Goal: Task Accomplishment & Management: Use online tool/utility

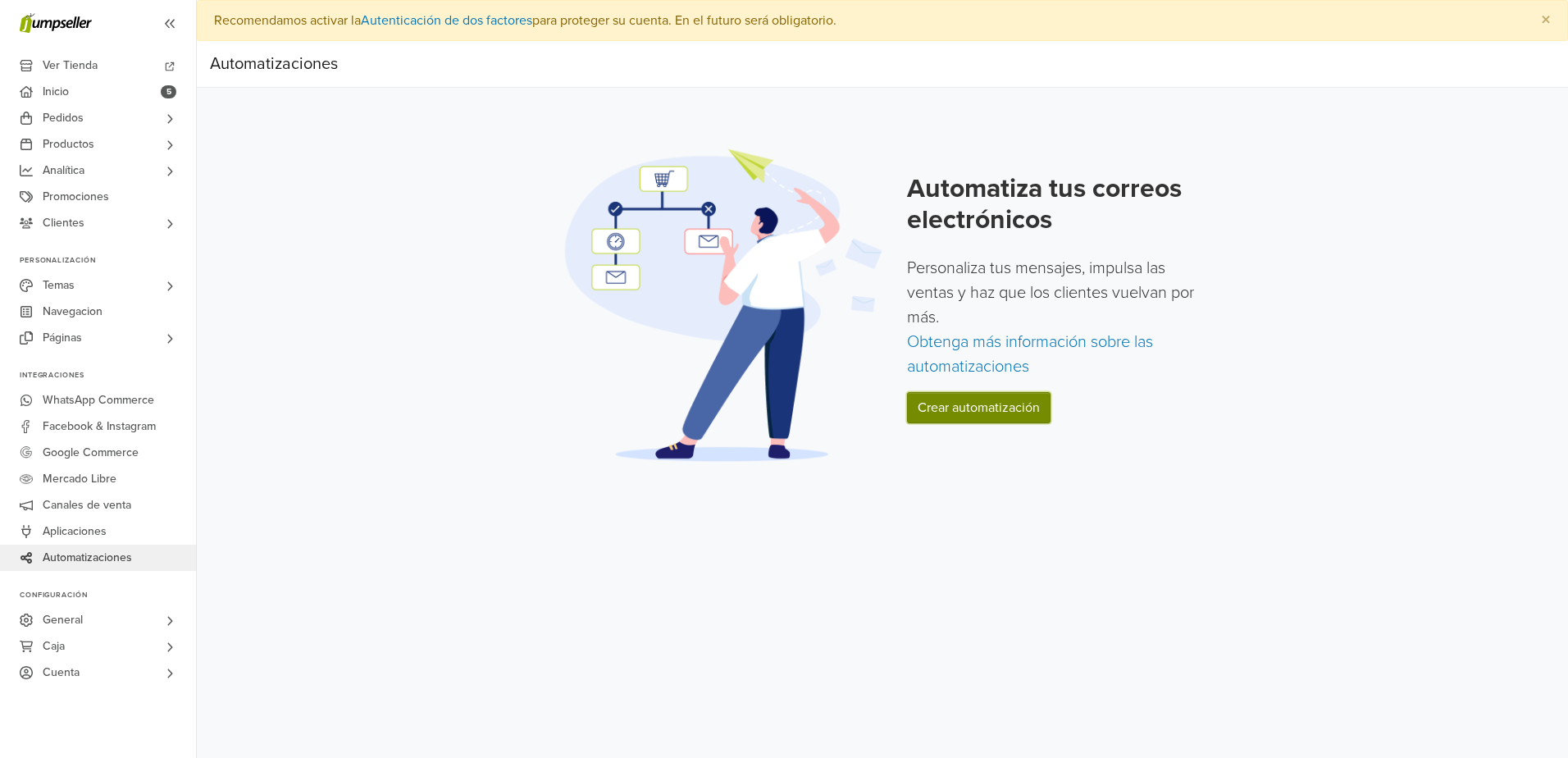
click at [947, 416] on link "Crear automatización" at bounding box center [979, 407] width 143 height 31
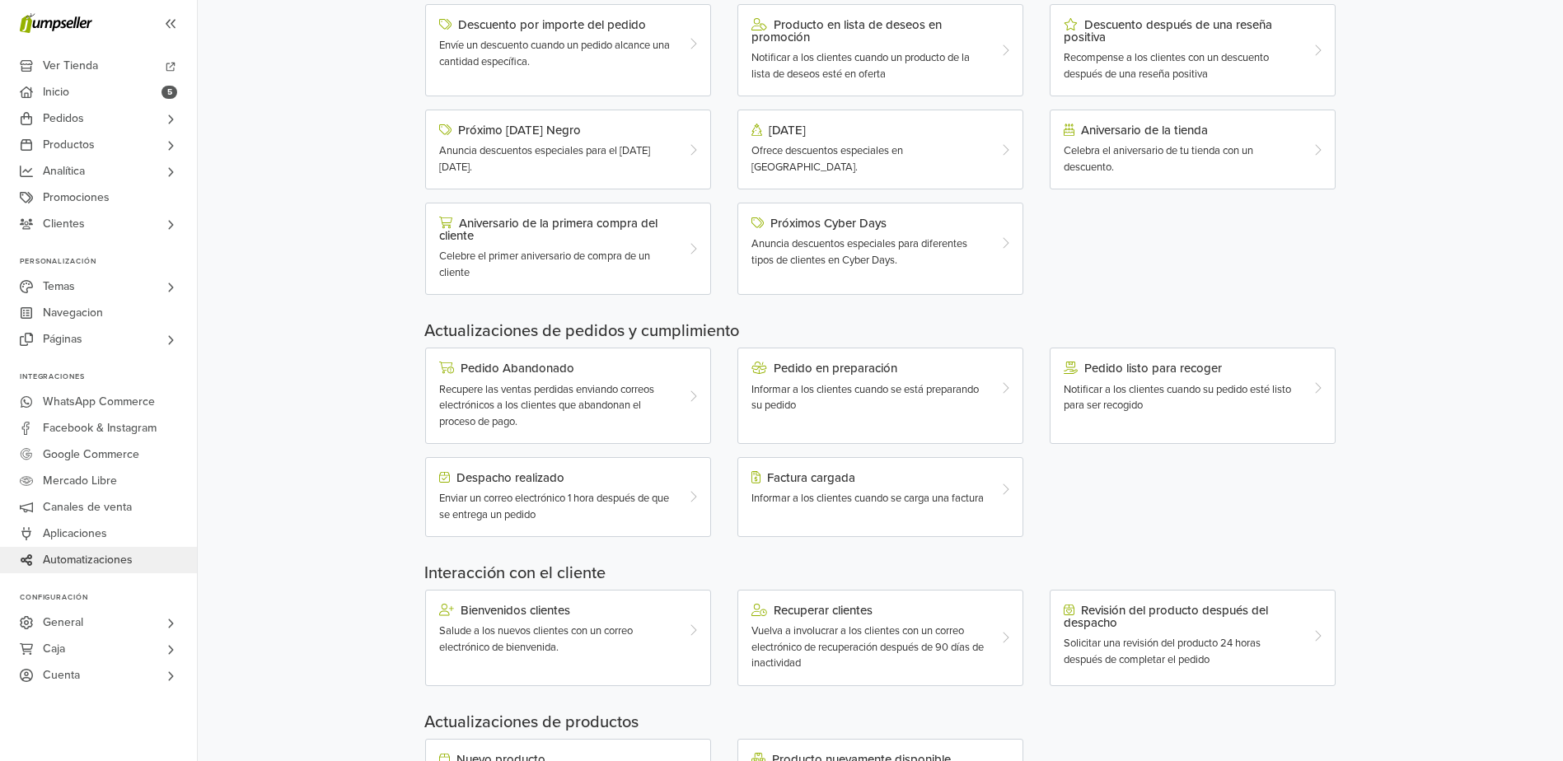
scroll to position [247, 0]
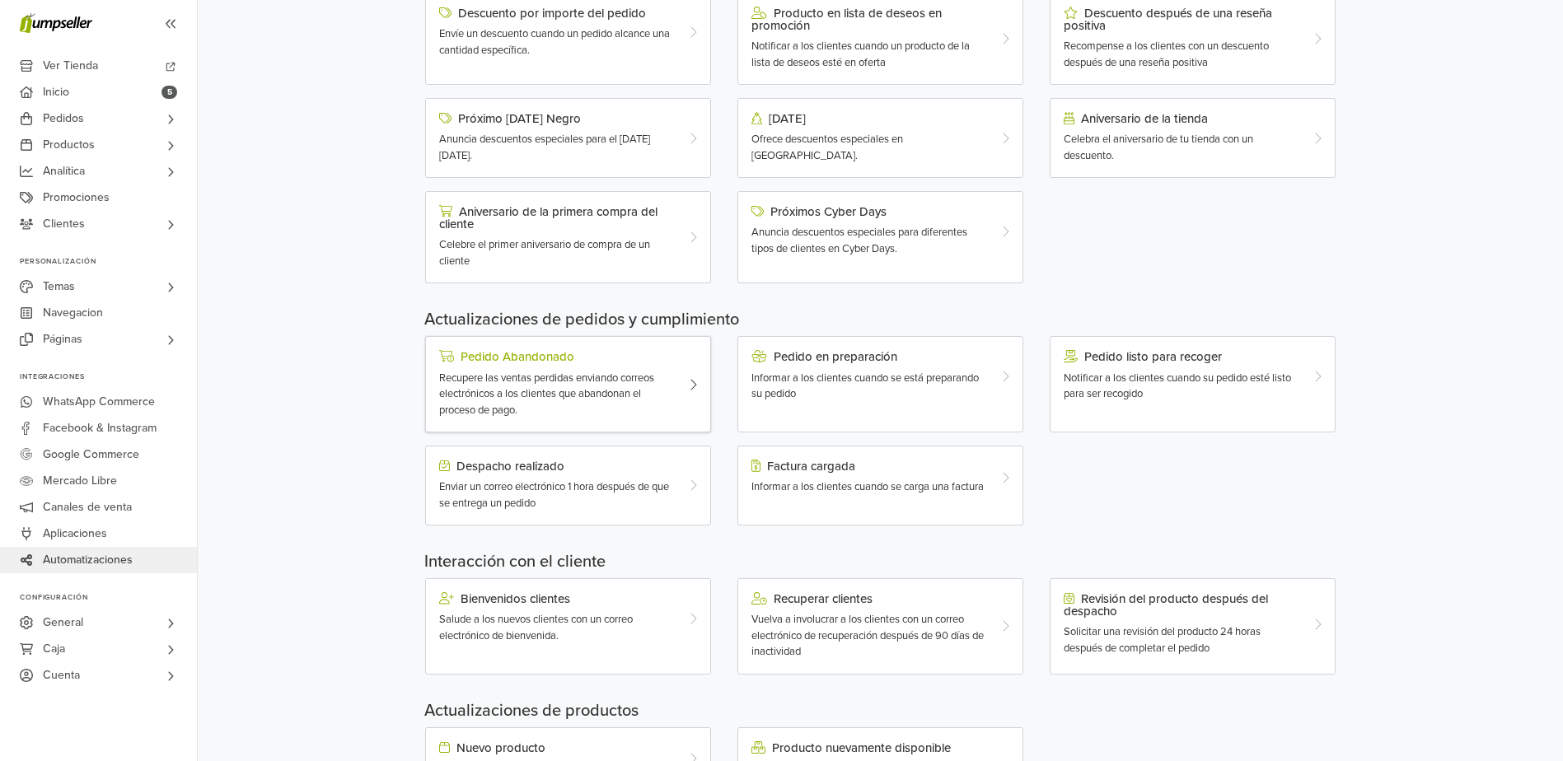
click at [520, 386] on div "Recupere las ventas perdidas enviando correos electrónicos a los clientes que a…" at bounding box center [556, 395] width 235 height 49
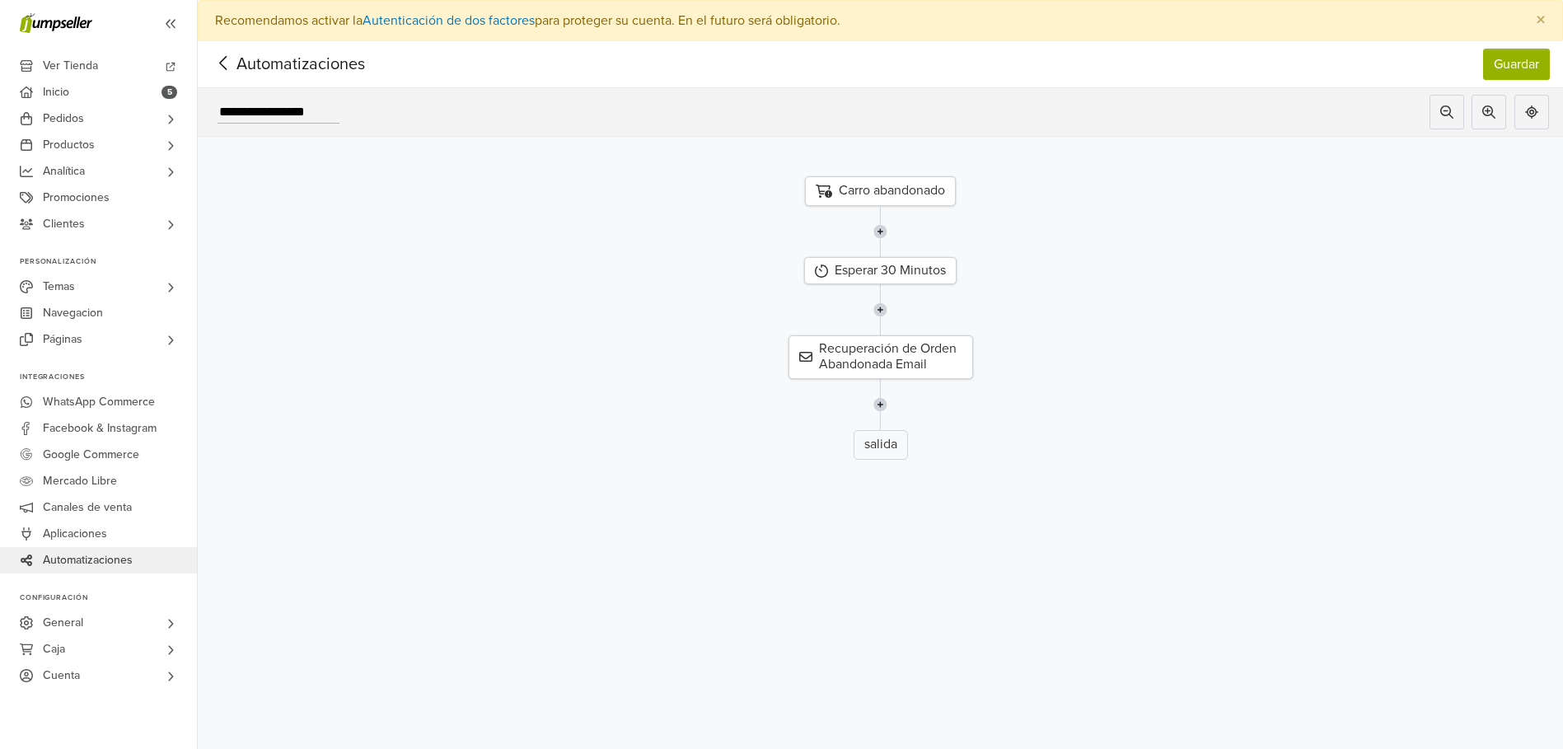
click at [884, 193] on div "Carro abandonado" at bounding box center [880, 191] width 151 height 30
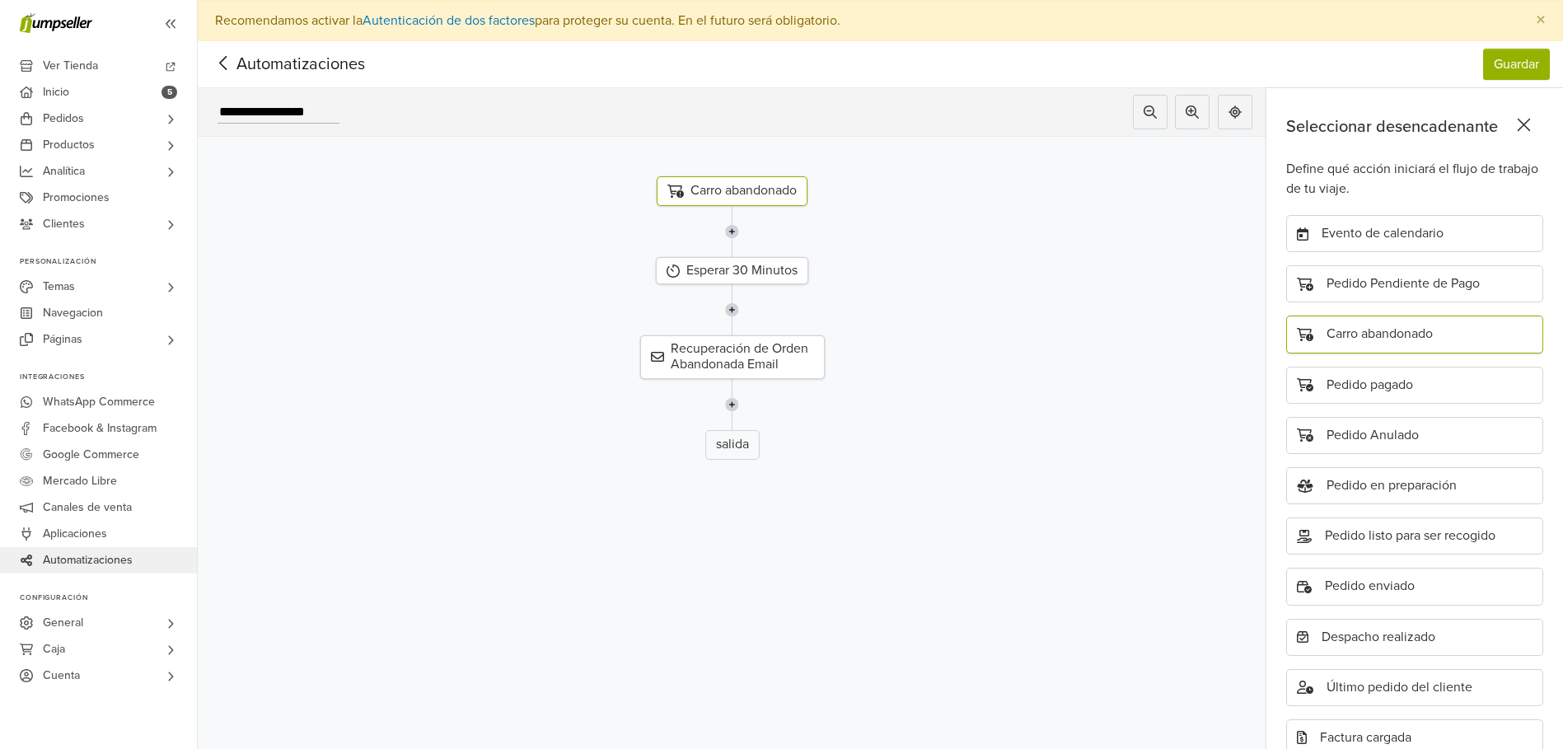
click at [228, 67] on icon at bounding box center [224, 63] width 26 height 21
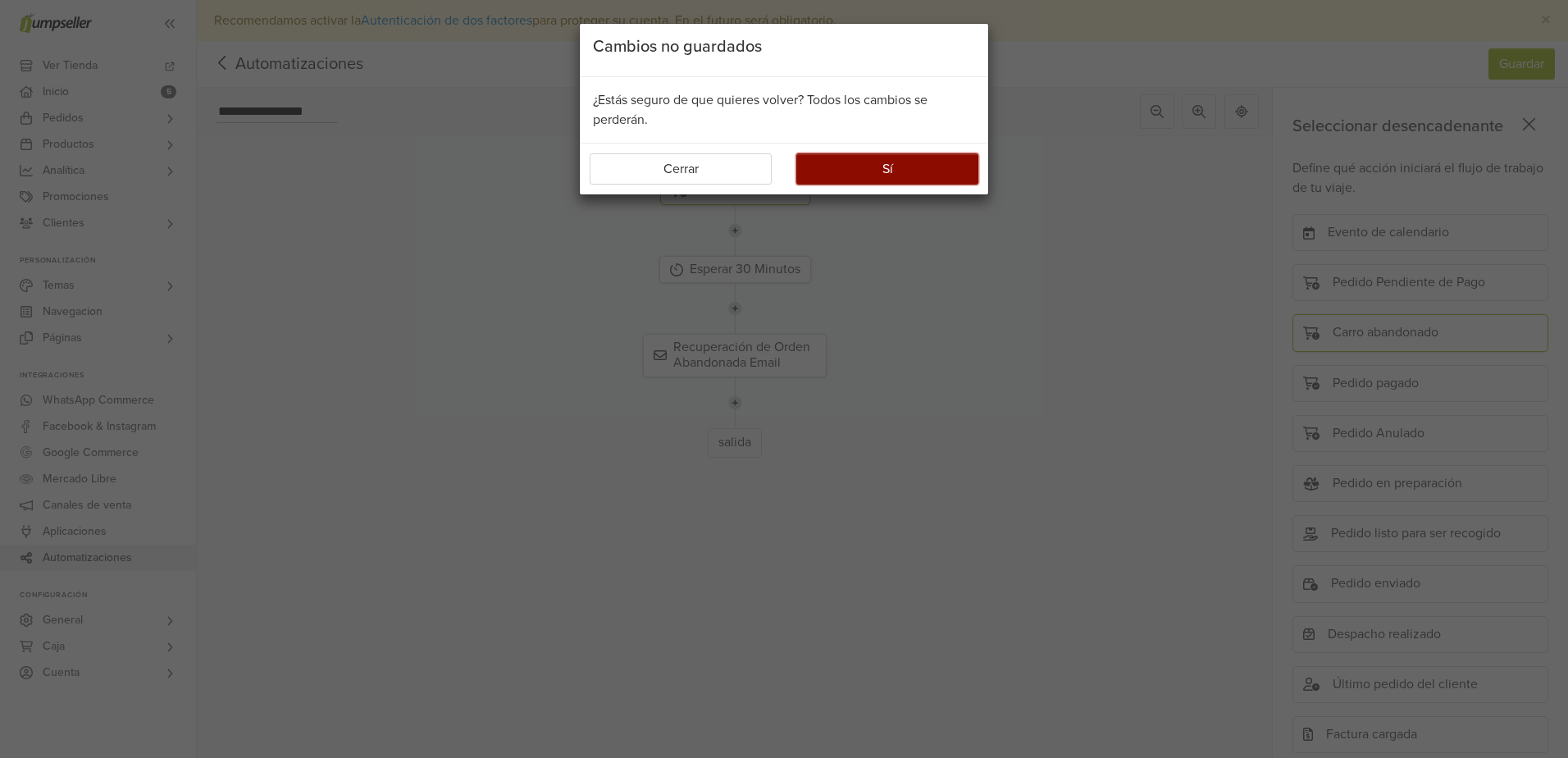
click at [854, 163] on button "Sí" at bounding box center [887, 168] width 182 height 31
